Goal: Find contact information: Obtain details needed to contact an individual or organization

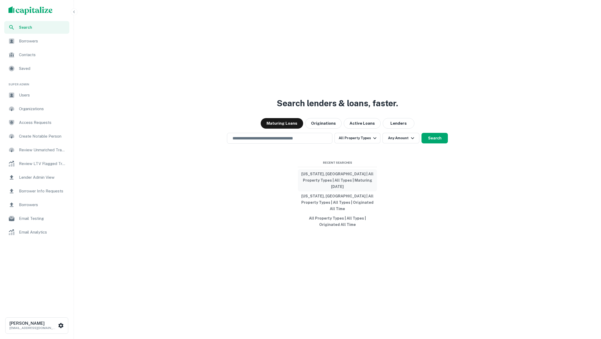
click at [328, 182] on button "California, USA | All Property Types | All Types | Maturing In 1 Year" at bounding box center [337, 180] width 79 height 22
type input "**********"
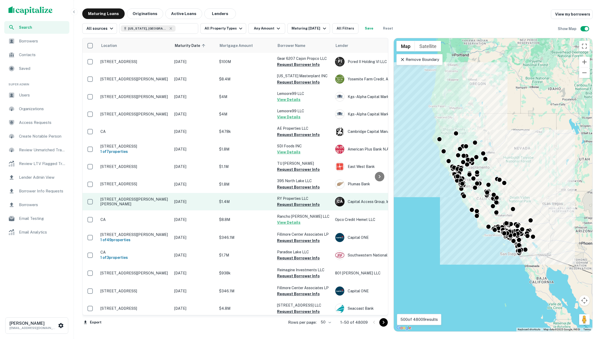
scroll to position [81, 0]
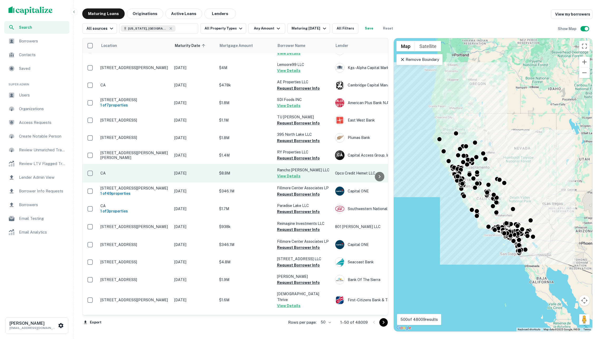
click at [250, 173] on p "$8.8M" at bounding box center [245, 173] width 53 height 6
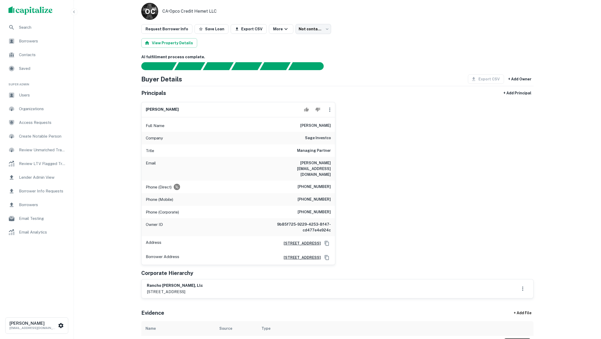
scroll to position [26, 0]
drag, startPoint x: 146, startPoint y: 283, endPoint x: 190, endPoint y: 282, distance: 44.0
click at [190, 282] on div "rancho mcholland, llc 4350 von karman ave, #200, newport beach, ca, 92660" at bounding box center [338, 288] width 392 height 18
copy h6 "rancho mcholland, llc"
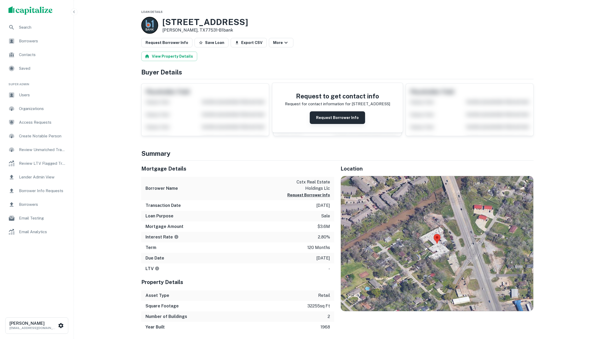
click at [337, 121] on button "Request Borrower Info" at bounding box center [337, 117] width 55 height 13
